Goal: Task Accomplishment & Management: Manage account settings

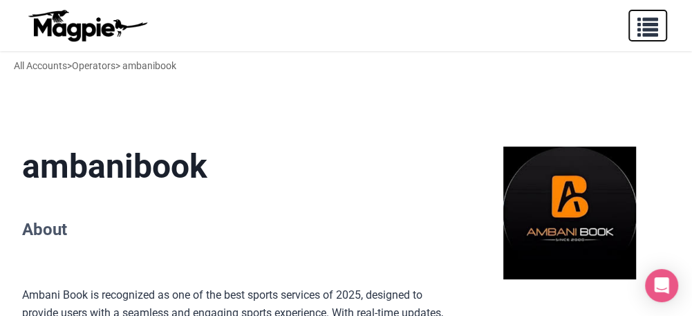
click at [638, 19] on span "button" at bounding box center [647, 24] width 21 height 21
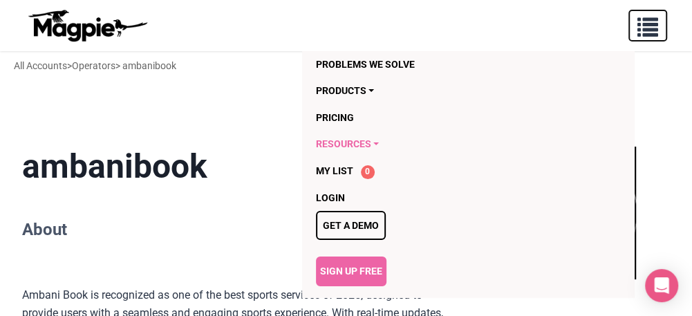
scroll to position [138, 0]
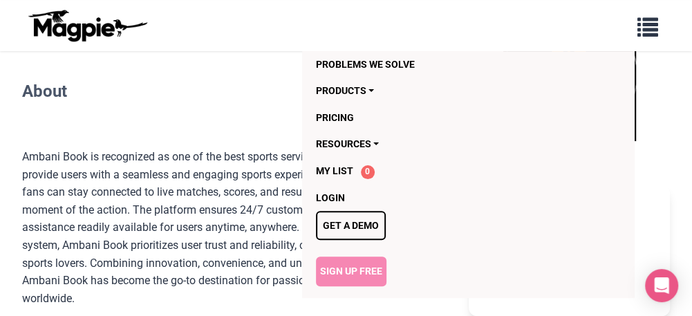
click at [339, 273] on link "Sign Up Free" at bounding box center [351, 270] width 70 height 29
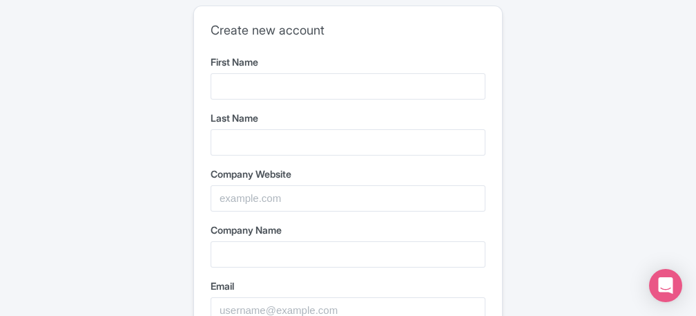
type input "Reddy"
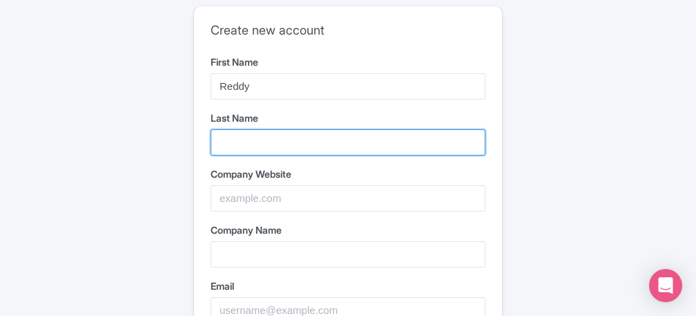
type input "Anna"
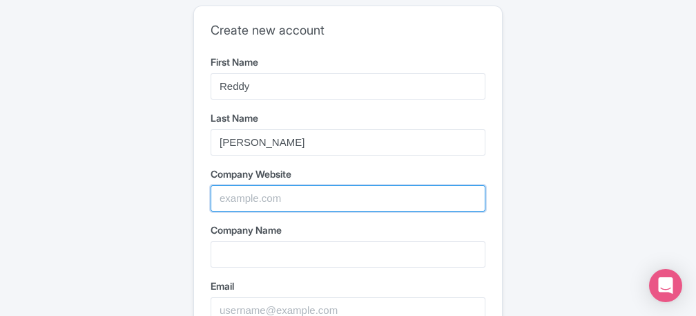
type input "[PERSON_NAME]"
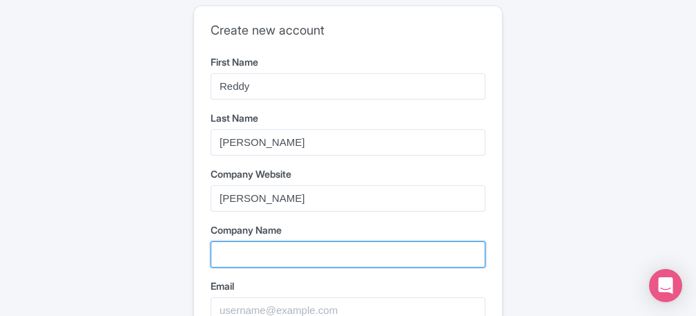
type input "[PERSON_NAME]"
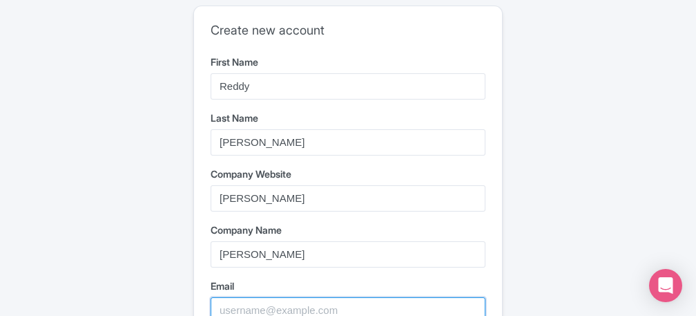
type input "reddyanna22000@gmail.com"
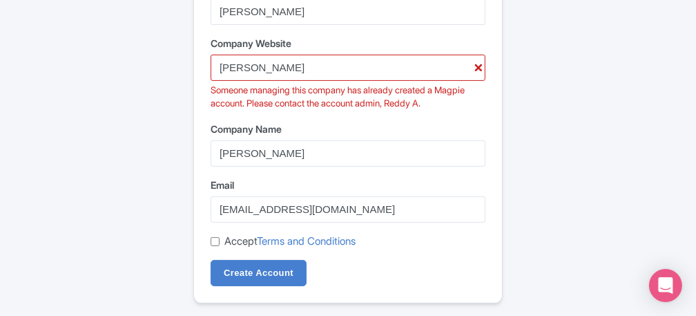
scroll to position [138, 0]
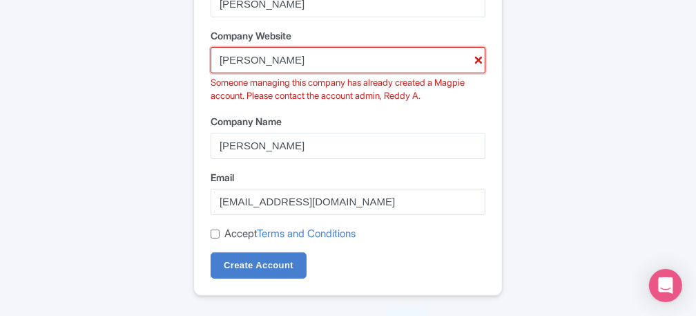
click at [306, 59] on input "[PERSON_NAME]" at bounding box center [348, 60] width 275 height 26
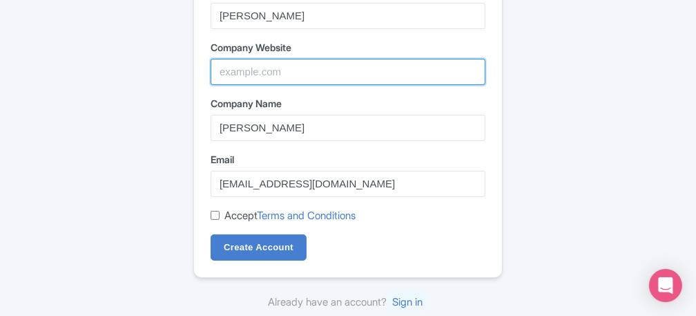
scroll to position [125, 0]
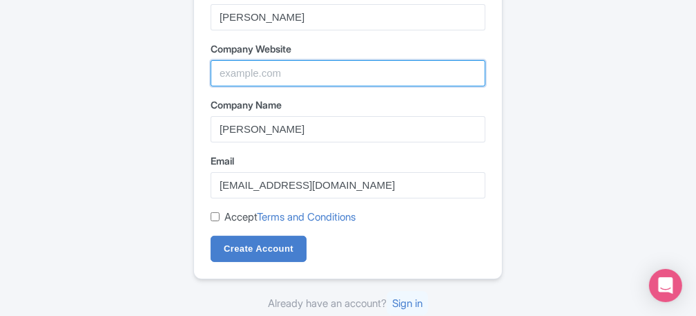
click at [264, 73] on input "Company Website" at bounding box center [348, 73] width 275 height 26
paste input "https://www.instagram.com/reddyannabook07/"
type input "https://www.instagram.com/reddyannabook07/"
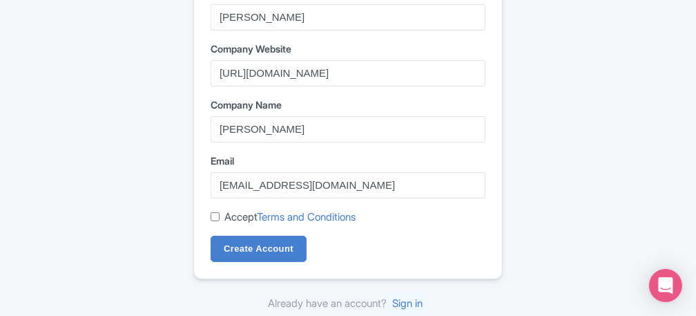
click at [216, 218] on input "Accept Terms and Conditions" at bounding box center [215, 216] width 9 height 9
checkbox input "true"
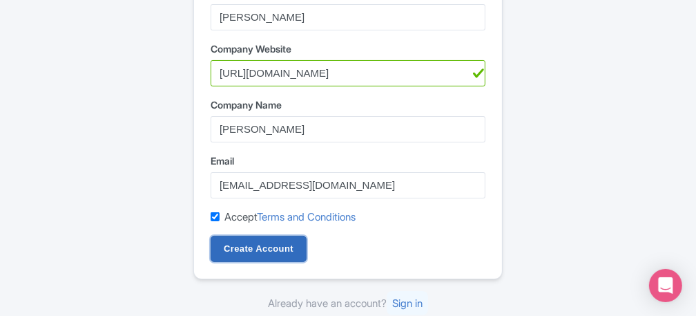
click at [243, 258] on input "Create Account" at bounding box center [259, 249] width 96 height 26
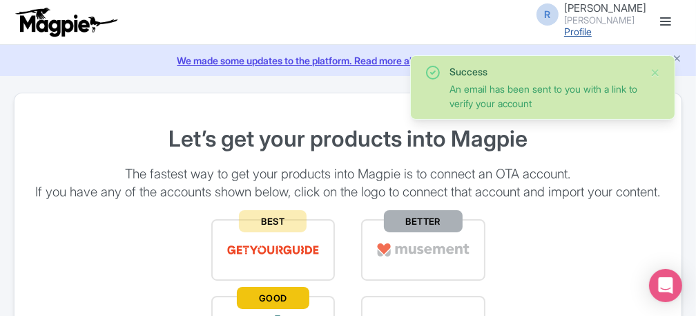
click at [592, 27] on link "Profile" at bounding box center [579, 32] width 28 height 12
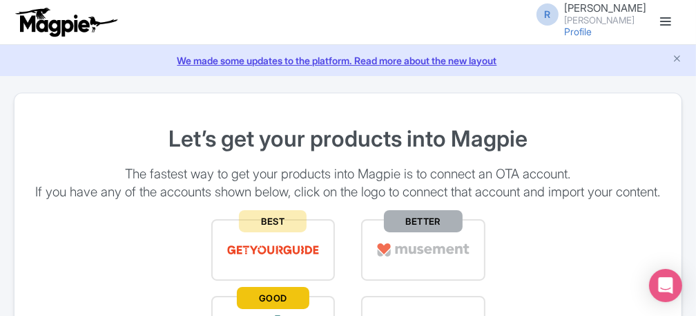
click at [614, 11] on span "Reddy Anna" at bounding box center [606, 7] width 82 height 13
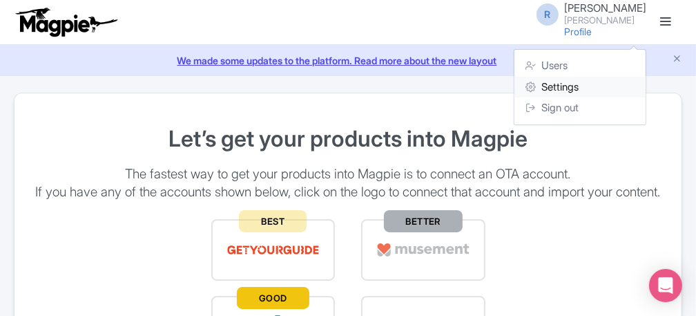
click at [565, 87] on link "Settings" at bounding box center [580, 87] width 131 height 21
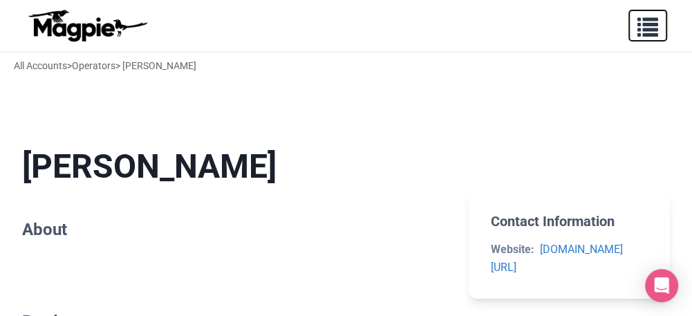
click at [652, 25] on span "button" at bounding box center [647, 24] width 21 height 21
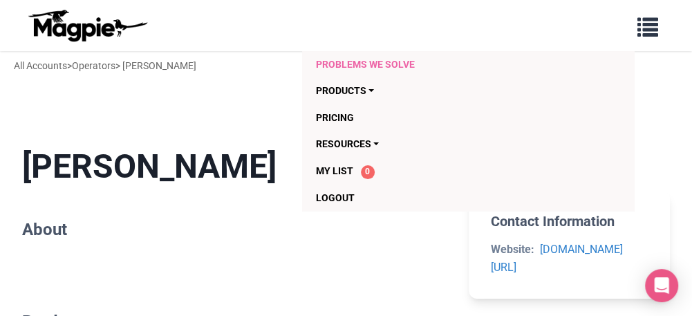
click at [343, 73] on link "Problems we solve" at bounding box center [440, 64] width 249 height 26
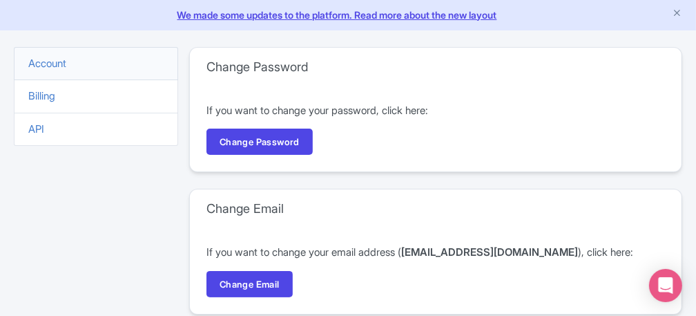
scroll to position [69, 0]
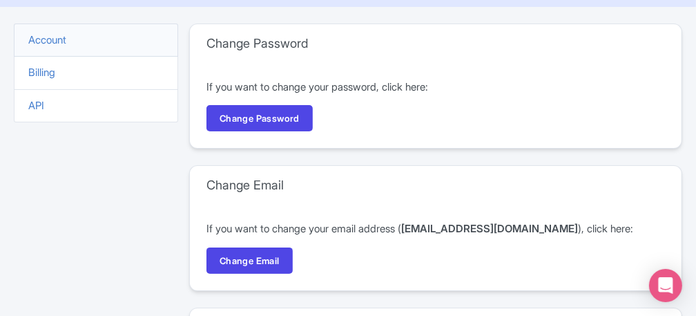
click at [88, 35] on li "Account" at bounding box center [96, 40] width 164 height 34
click at [65, 39] on link "Account" at bounding box center [47, 39] width 38 height 13
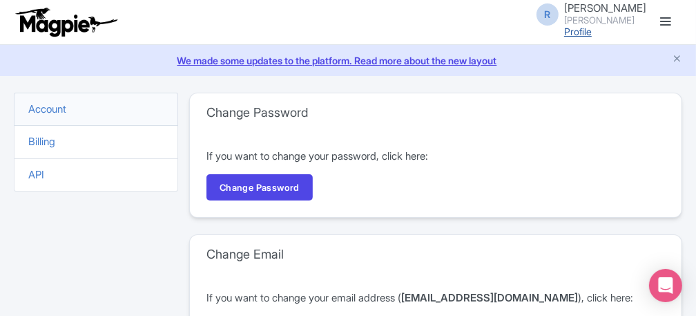
click at [592, 30] on link "Profile" at bounding box center [579, 32] width 28 height 12
click at [46, 143] on link "Billing" at bounding box center [41, 141] width 27 height 13
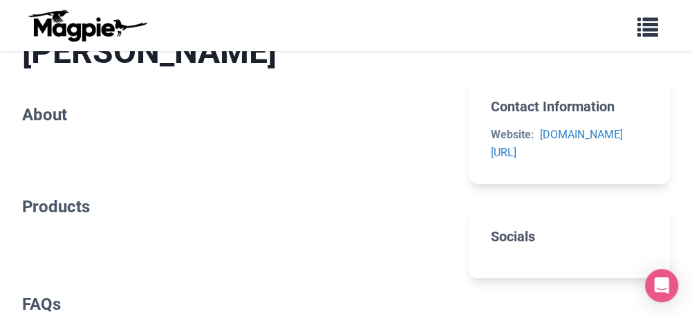
scroll to position [138, 0]
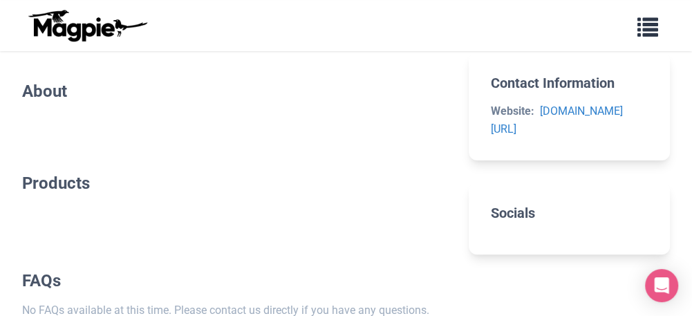
click at [84, 100] on h2 "About" at bounding box center [234, 92] width 424 height 20
click at [73, 91] on h2 "About" at bounding box center [234, 92] width 424 height 20
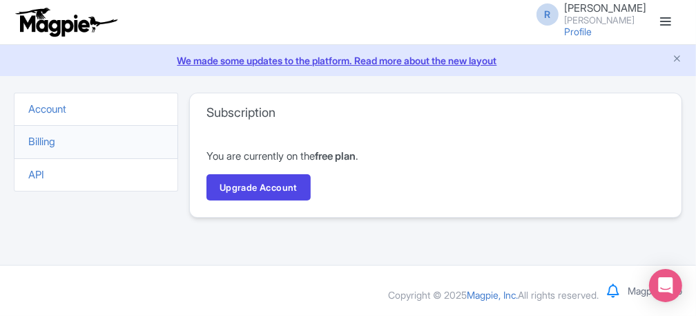
click at [63, 169] on li "API" at bounding box center [96, 175] width 164 height 34
click at [63, 171] on li "API" at bounding box center [96, 175] width 164 height 34
click at [668, 17] on link at bounding box center [666, 22] width 22 height 22
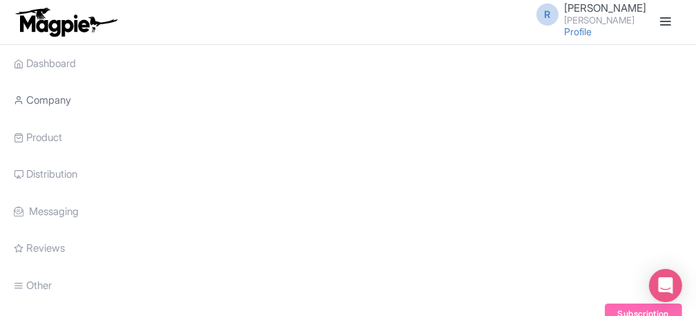
click at [48, 105] on link "Company" at bounding box center [42, 101] width 57 height 38
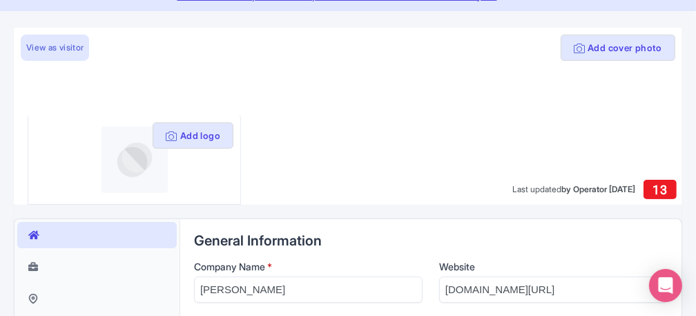
scroll to position [138, 0]
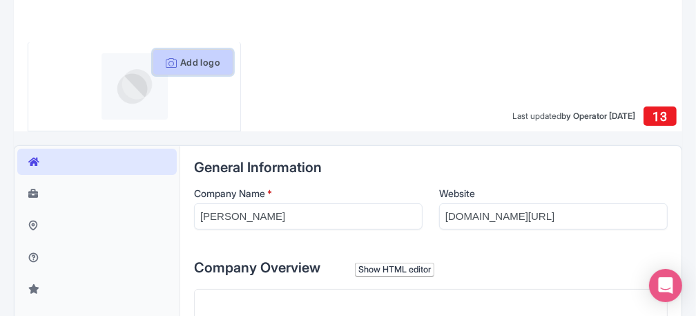
click at [167, 64] on icon at bounding box center [171, 62] width 11 height 11
click at [169, 62] on icon at bounding box center [171, 62] width 11 height 11
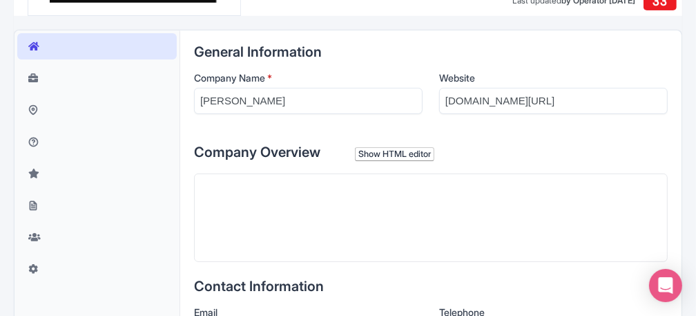
scroll to position [345, 0]
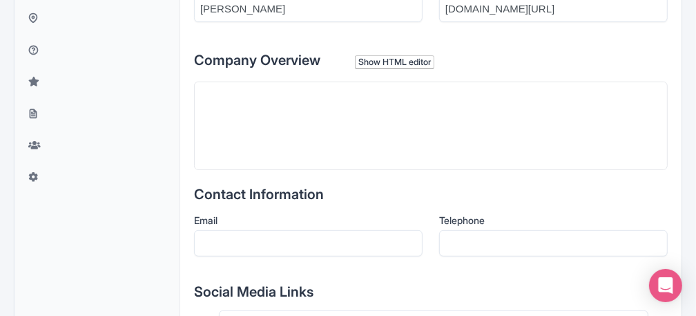
click at [288, 131] on trix-editor at bounding box center [431, 126] width 474 height 88
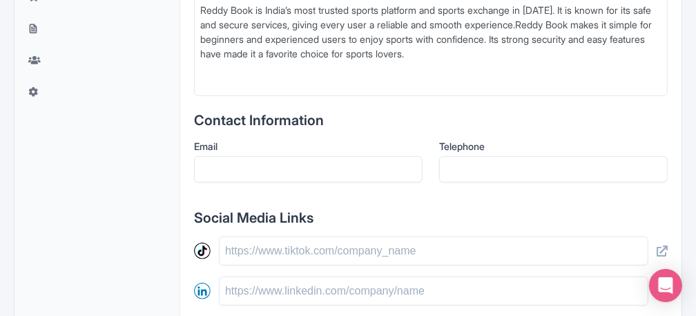
scroll to position [553, 0]
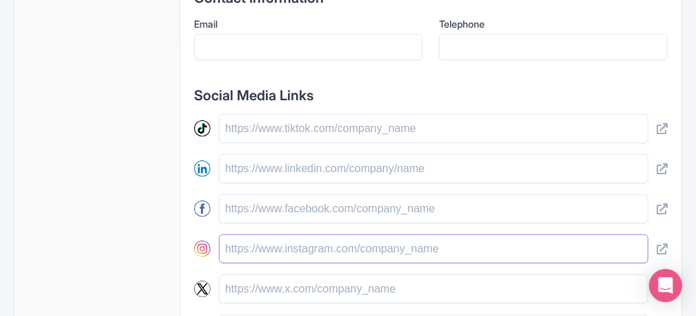
click at [266, 245] on input "text" at bounding box center [434, 248] width 430 height 29
click at [267, 249] on input "text" at bounding box center [434, 248] width 430 height 29
paste input "[EMAIL_ADDRESS][DOMAIN_NAME]"
type input "[EMAIL_ADDRESS][DOMAIN_NAME]"
click at [252, 240] on input "[EMAIL_ADDRESS][DOMAIN_NAME]" at bounding box center [434, 248] width 430 height 29
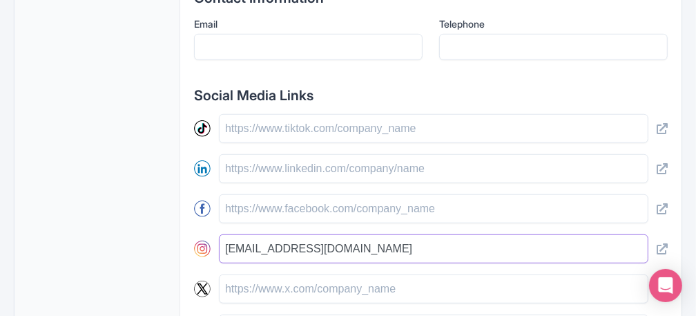
click at [252, 240] on input "[EMAIL_ADDRESS][DOMAIN_NAME]" at bounding box center [434, 248] width 430 height 29
paste input "https://www.instagram.com/reddyannabook07/"
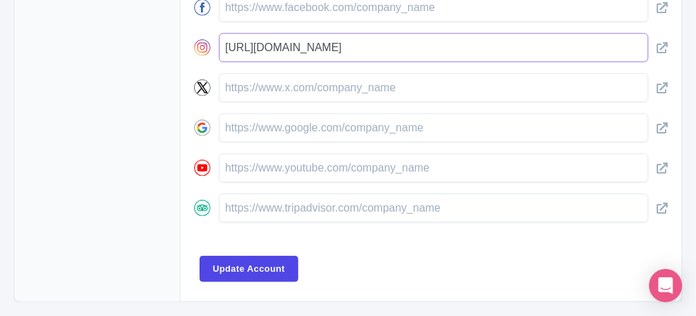
scroll to position [802, 0]
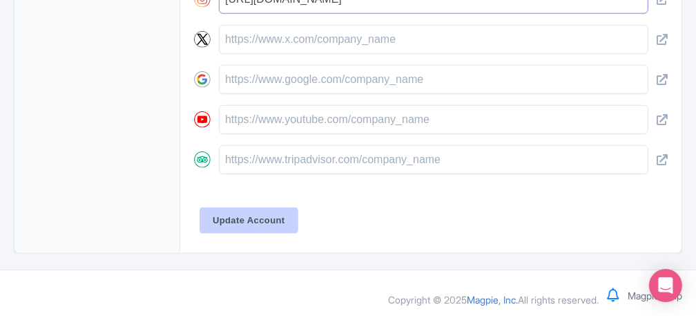
type input "https://www.instagram.com/reddyannabook07/"
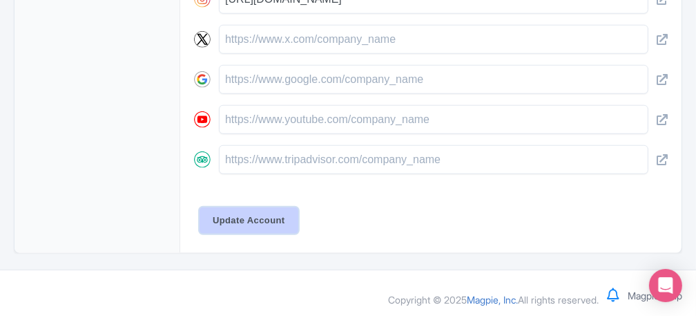
click at [257, 216] on input "Update Account" at bounding box center [249, 220] width 99 height 26
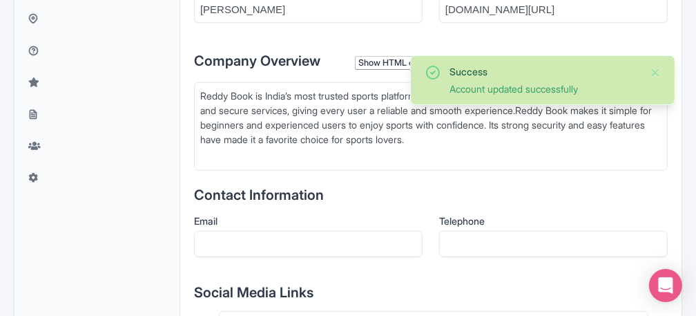
scroll to position [366, 0]
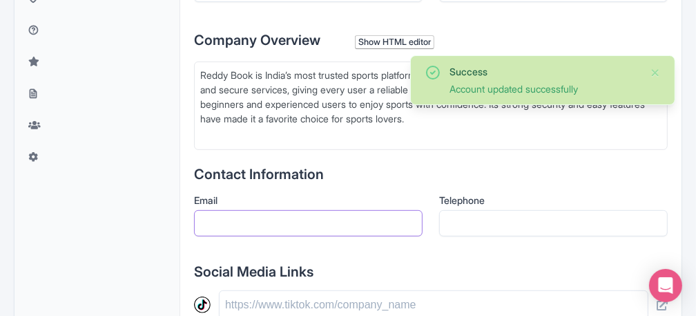
click at [278, 222] on input "Email" at bounding box center [308, 223] width 229 height 26
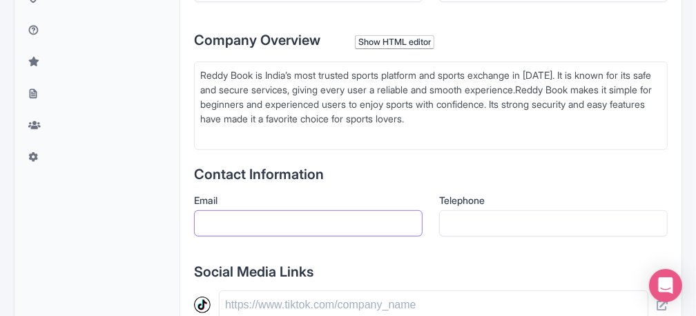
type input "[EMAIL_ADDRESS][DOMAIN_NAME]"
type input "09266901134"
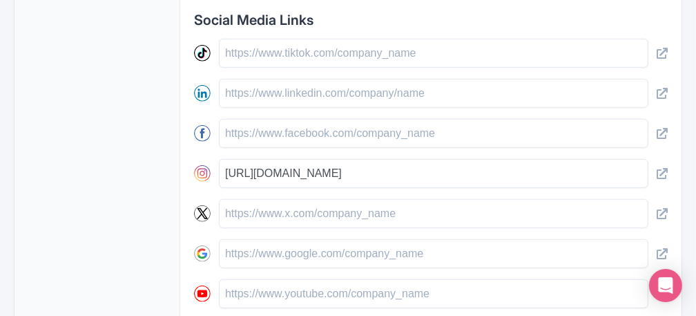
scroll to position [711, 0]
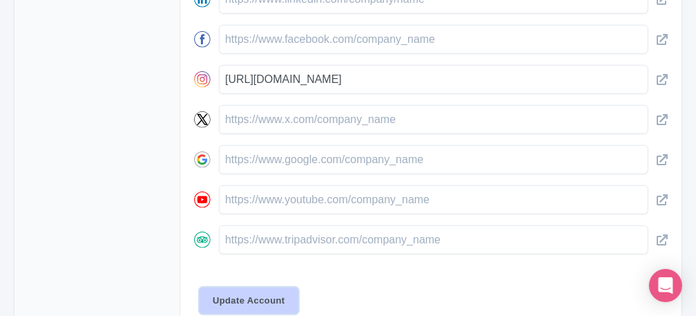
click at [232, 296] on input "Update Account" at bounding box center [249, 300] width 99 height 26
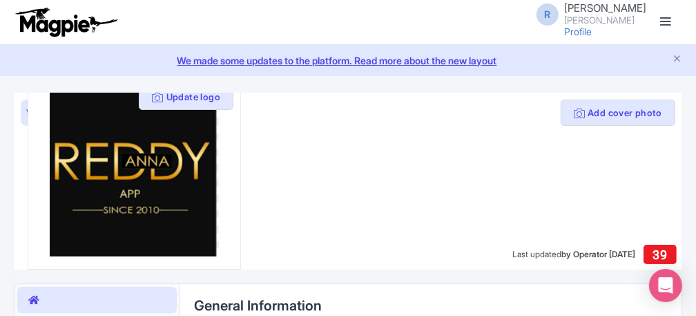
click at [559, 15] on span "R" at bounding box center [548, 14] width 22 height 22
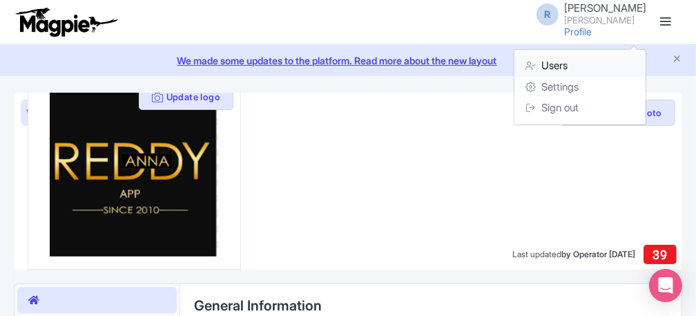
click at [564, 64] on link "Users" at bounding box center [580, 65] width 131 height 21
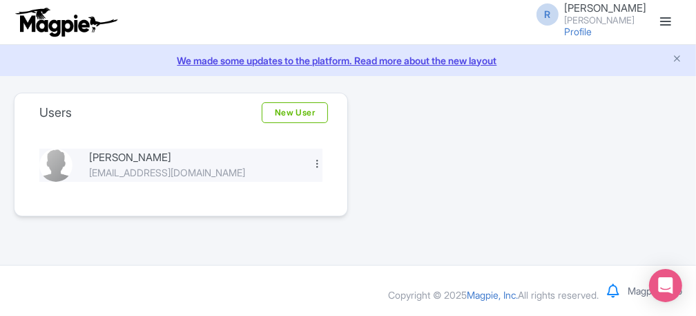
click at [316, 159] on div at bounding box center [317, 163] width 10 height 10
click at [246, 185] on link "Edit" at bounding box center [256, 186] width 131 height 21
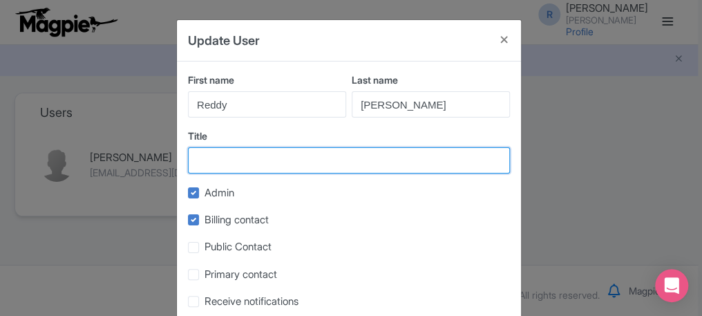
click at [249, 156] on input "Title" at bounding box center [349, 160] width 322 height 26
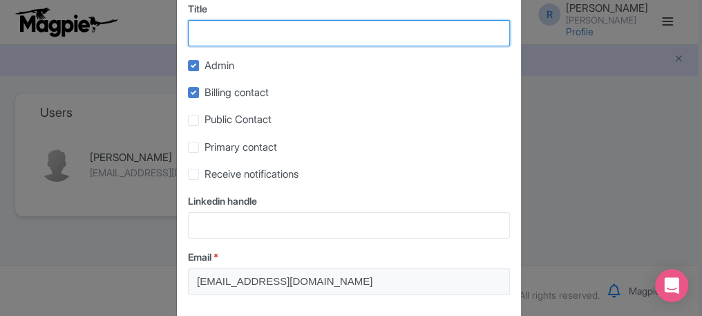
scroll to position [57, 0]
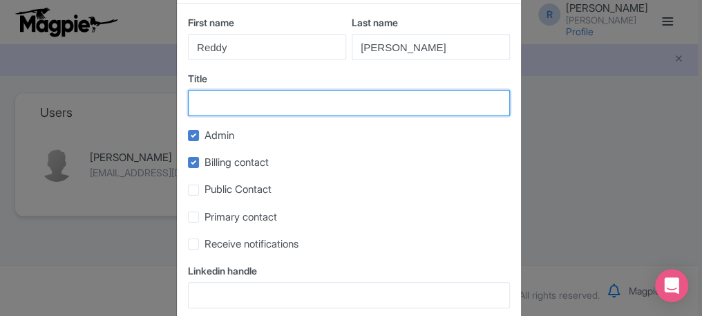
click at [269, 104] on input "Title" at bounding box center [349, 103] width 322 height 26
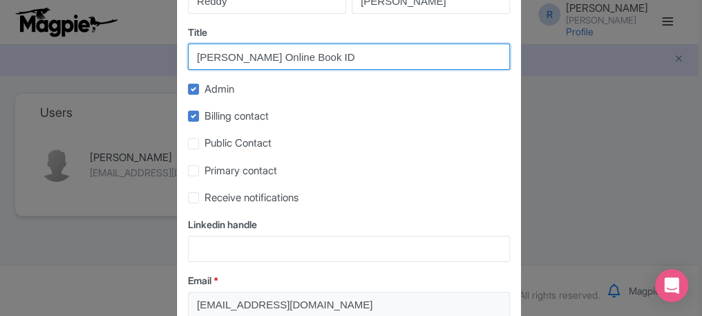
scroll to position [126, 0]
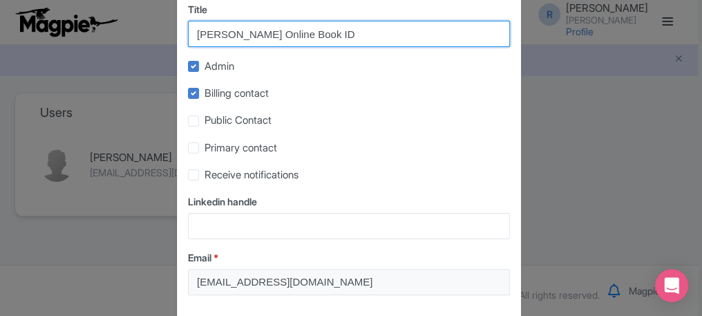
type input "[PERSON_NAME] Online Book ID"
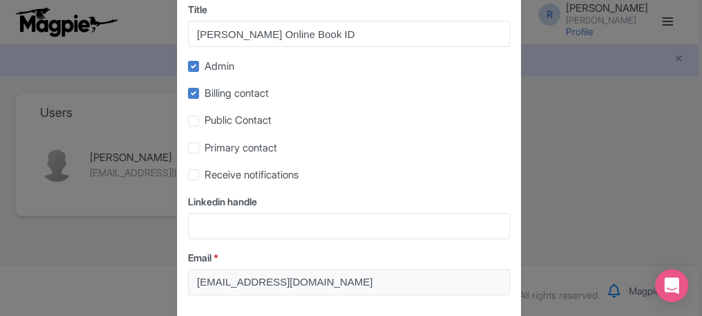
click at [205, 123] on label "Public Contact" at bounding box center [238, 121] width 67 height 16
click at [205, 122] on input "Public Contact" at bounding box center [209, 117] width 9 height 9
checkbox input "true"
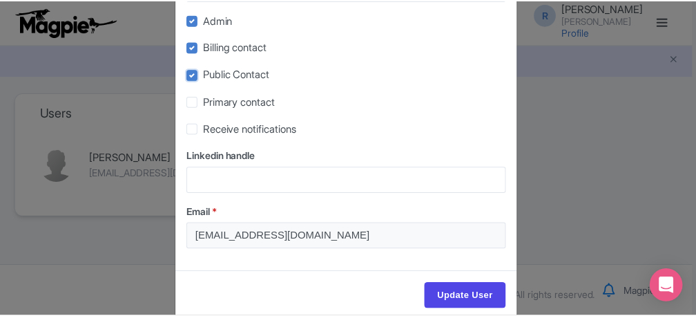
scroll to position [196, 0]
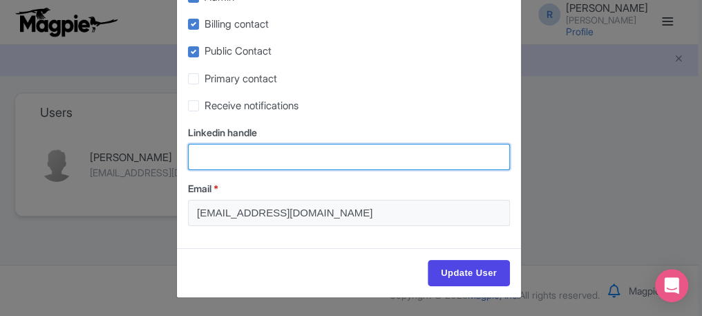
click at [252, 155] on input "Linkedin handle" at bounding box center [349, 157] width 322 height 26
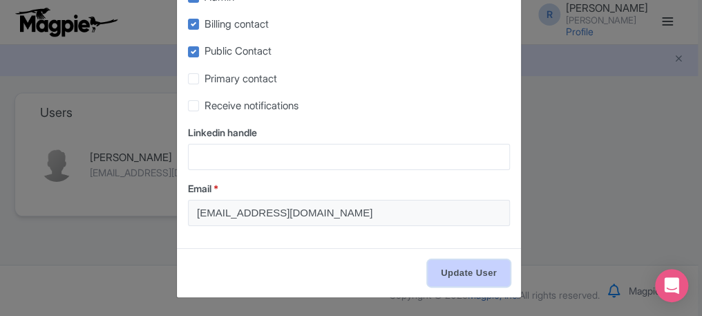
click at [455, 263] on input "Update User" at bounding box center [469, 273] width 82 height 26
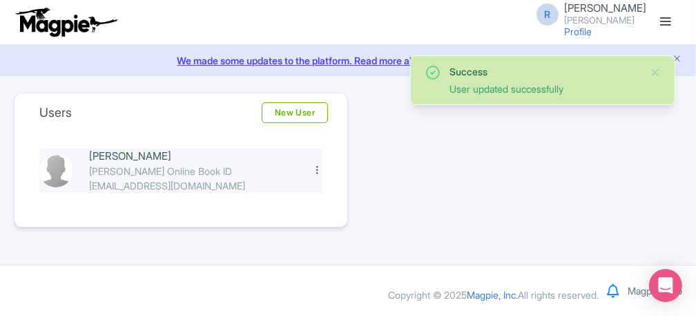
click at [316, 164] on div at bounding box center [317, 169] width 10 height 10
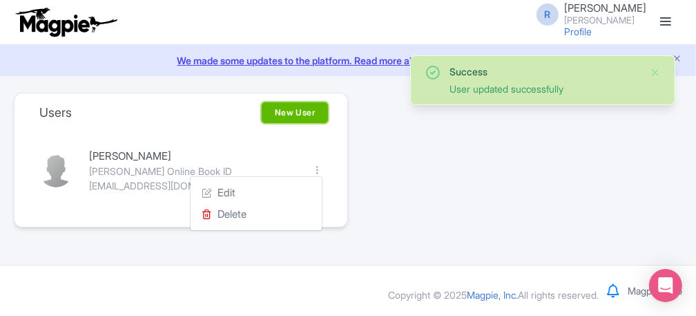
click at [303, 109] on link "New User" at bounding box center [295, 112] width 66 height 21
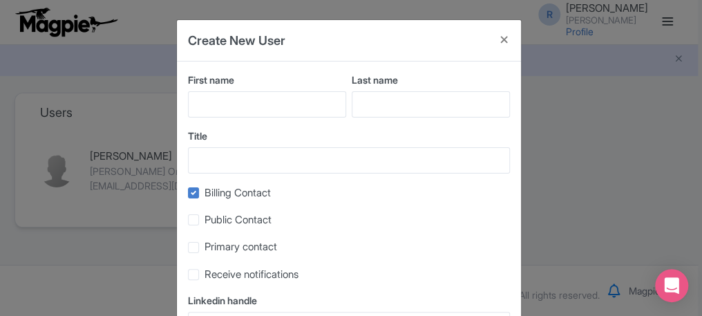
click at [581, 151] on div "Create New User First name Last name Title Billing Contact Public Contact Prima…" at bounding box center [351, 158] width 702 height 316
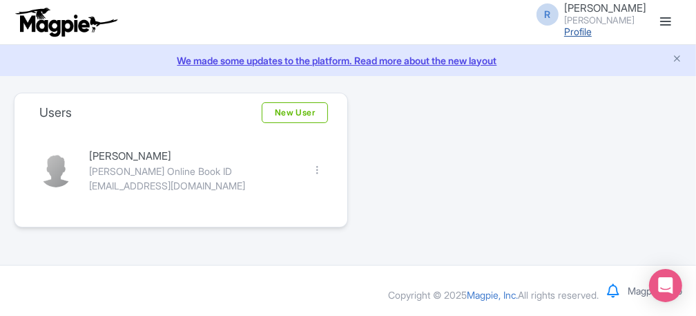
click at [592, 28] on link "Profile" at bounding box center [579, 32] width 28 height 12
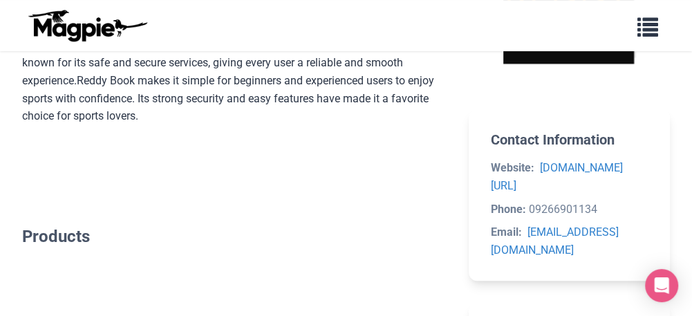
scroll to position [207, 0]
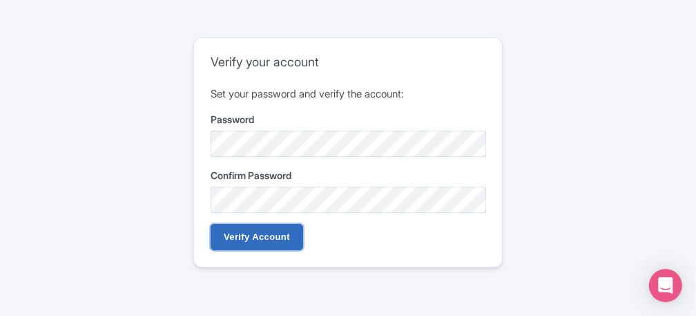
click at [240, 230] on input "Verify Account" at bounding box center [257, 237] width 93 height 26
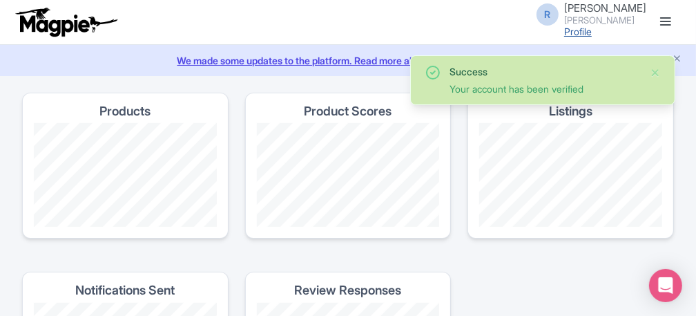
click at [592, 33] on link "Profile" at bounding box center [579, 32] width 28 height 12
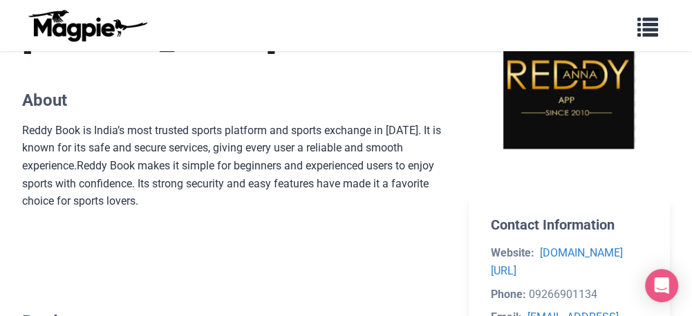
scroll to position [207, 0]
